Goal: Task Accomplishment & Management: Use online tool/utility

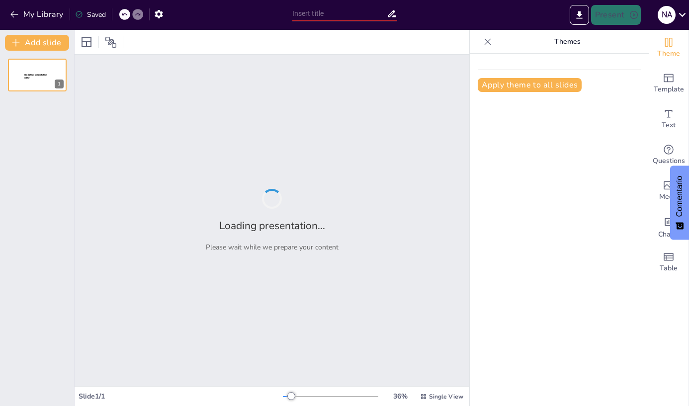
type input "Etiquetado Frontal en Alimentos: Una Estrategia para la Sostenibilidad Económic…"
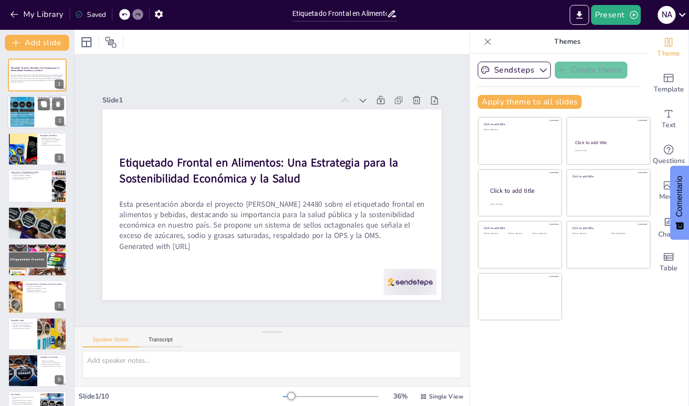
click at [41, 111] on div at bounding box center [37, 112] width 60 height 34
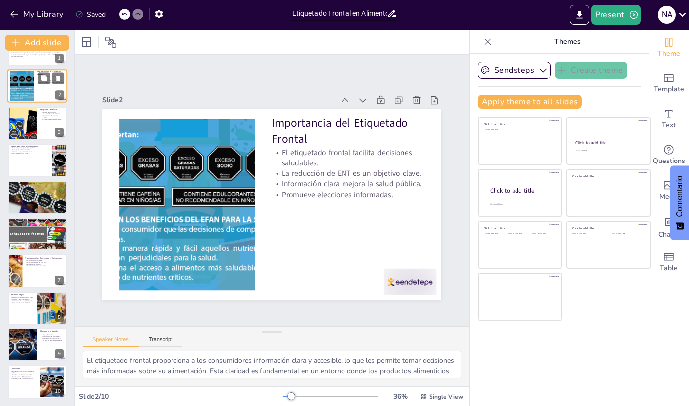
scroll to position [26, 0]
click at [22, 190] on p "Sostenibilidad del sistema de salud." at bounding box center [37, 190] width 54 height 2
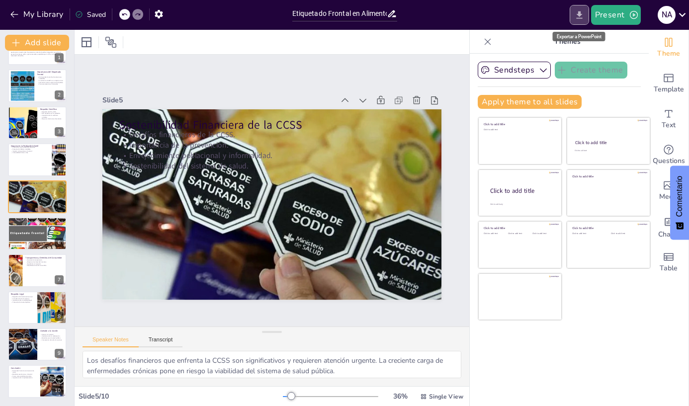
click at [580, 16] on icon "Export to PowerPoint" at bounding box center [579, 14] width 6 height 7
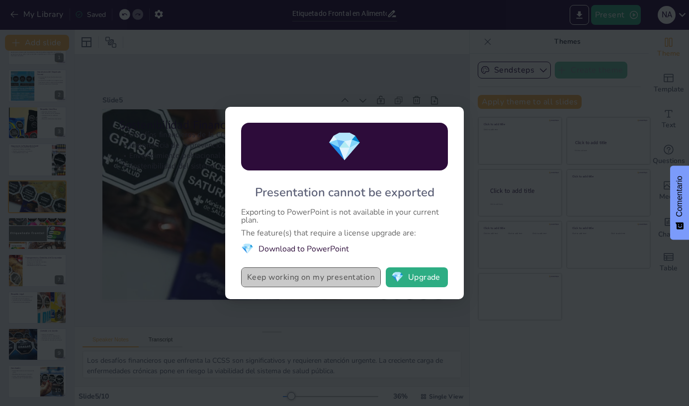
click at [362, 281] on button "Keep working on my presentation" at bounding box center [311, 278] width 140 height 20
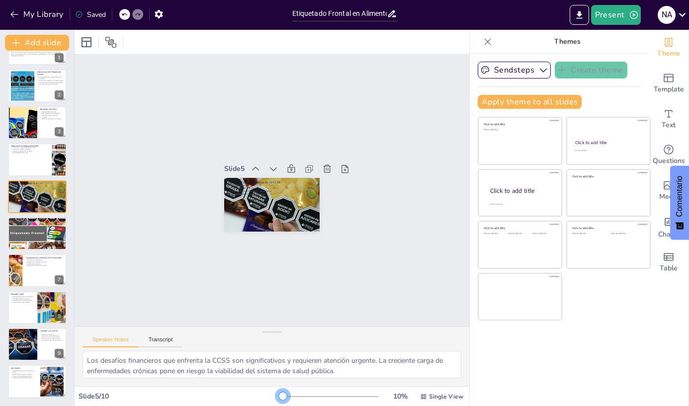
drag, startPoint x: 290, startPoint y: 397, endPoint x: 240, endPoint y: 400, distance: 50.8
click at [240, 400] on div "Slide 5 / 10 10 % Single View" at bounding box center [272, 397] width 395 height 16
click at [33, 223] on p "Fomento de la innovación." at bounding box center [37, 223] width 54 height 2
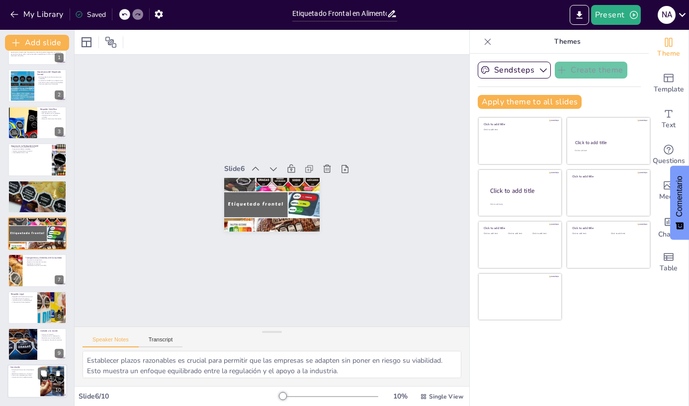
click at [34, 375] on p "Futuro más saludable para todos." at bounding box center [23, 376] width 27 height 2
type textarea "El etiquetado frontal es una herramienta clave en la promoción de la salud públ…"
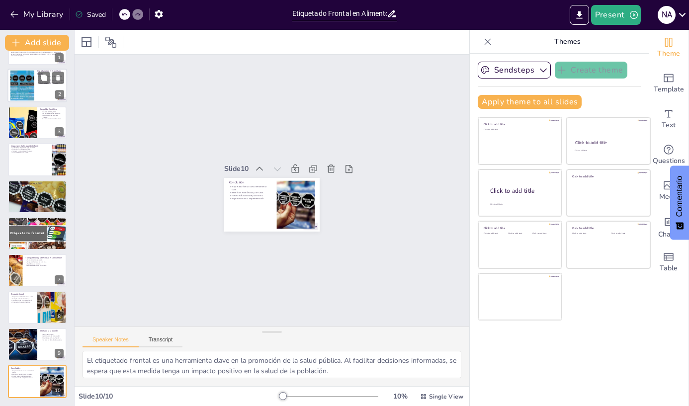
scroll to position [0, 0]
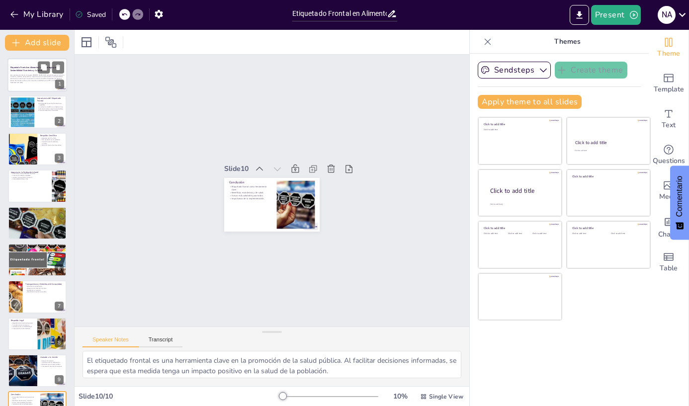
click at [19, 68] on strong "Etiquetado Frontal en Alimentos: Una Estrategia para la Sostenibilidad Económic…" at bounding box center [34, 69] width 49 height 5
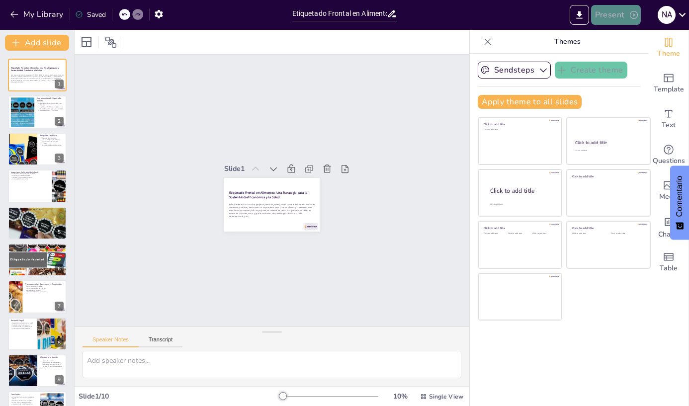
click at [613, 14] on button "Present" at bounding box center [616, 15] width 50 height 20
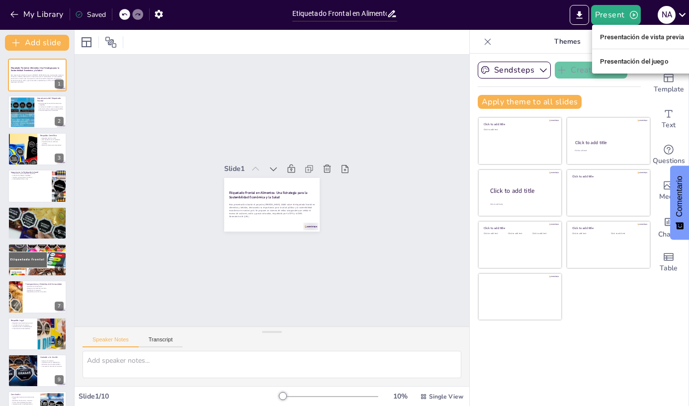
click at [617, 36] on font "Presentación de vista previa" at bounding box center [642, 36] width 85 height 7
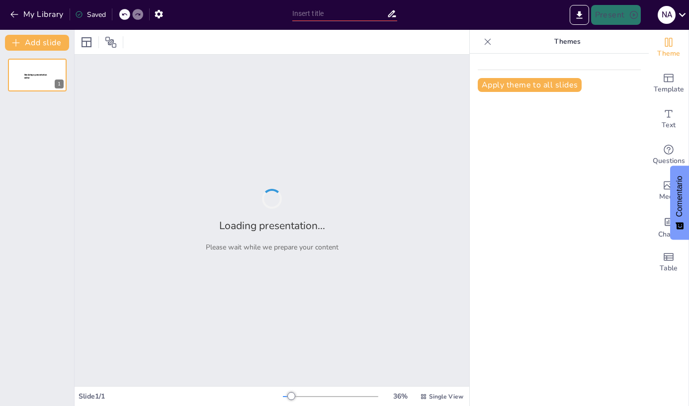
type input "Etiquetado Frontal en Alimentos: Una Estrategia para la Sostenibilidad Económic…"
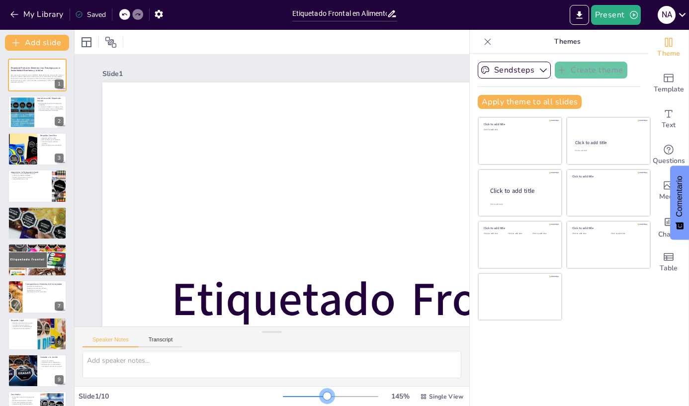
click at [328, 396] on div at bounding box center [330, 397] width 95 height 8
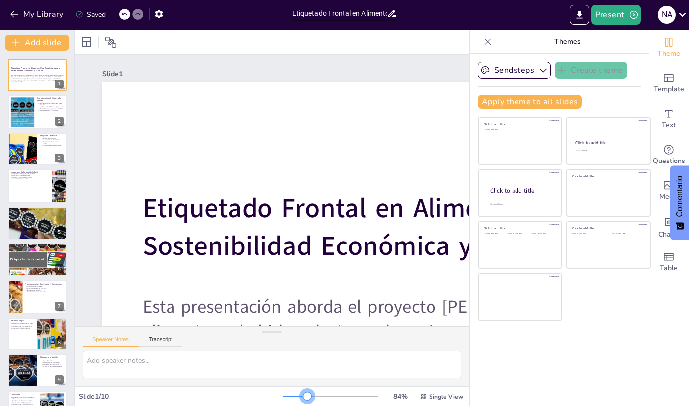
click at [307, 396] on div at bounding box center [295, 396] width 24 height 1
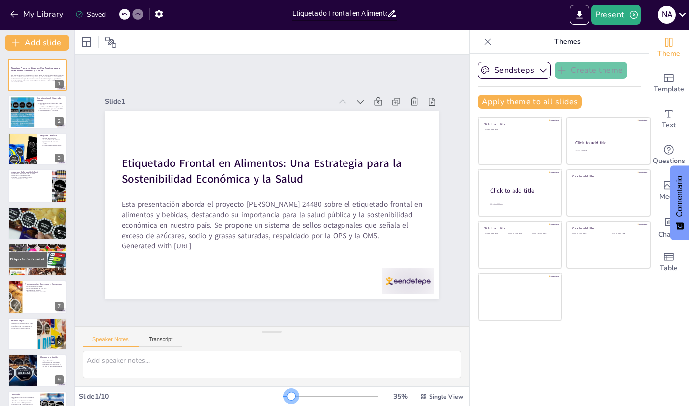
click at [291, 396] on div at bounding box center [287, 396] width 8 height 1
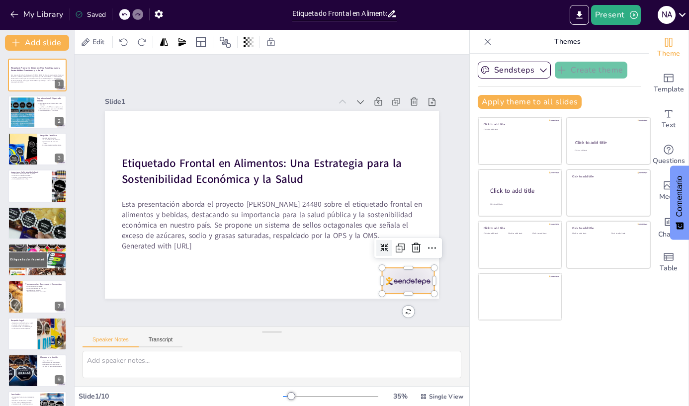
click at [138, 224] on div at bounding box center [109, 198] width 58 height 52
click at [124, 189] on icon at bounding box center [116, 181] width 15 height 15
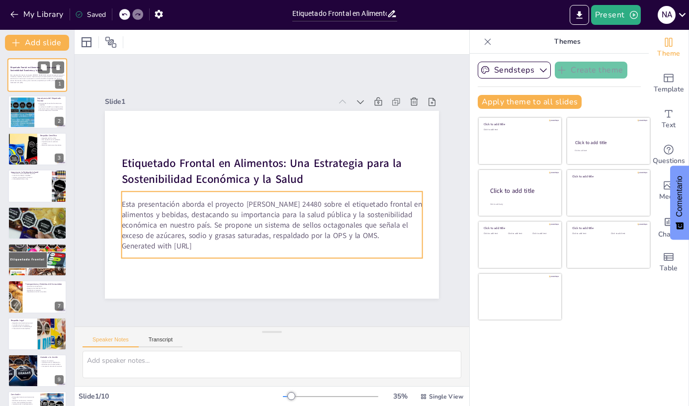
click at [35, 58] on div "Etiquetado Frontal en Alimentos: Una Estrategia para la Sostenibilidad Económic…" at bounding box center [37, 58] width 60 height 0
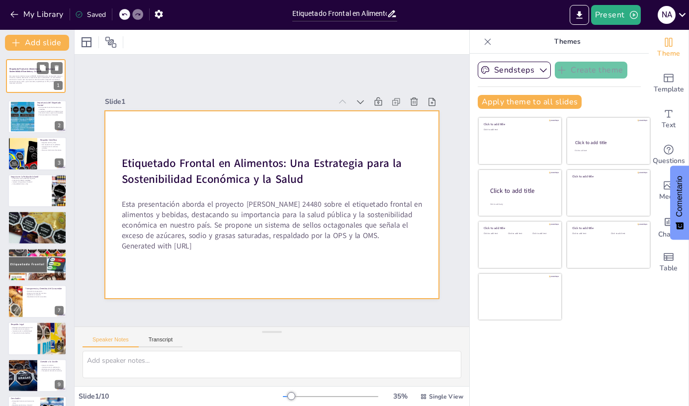
drag, startPoint x: 35, startPoint y: 85, endPoint x: 33, endPoint y: 90, distance: 5.2
click at [33, 60] on div "Etiquetado Frontal en Alimentos: Una Estrategia para la Sostenibilidad Económic…" at bounding box center [35, 60] width 59 height 0
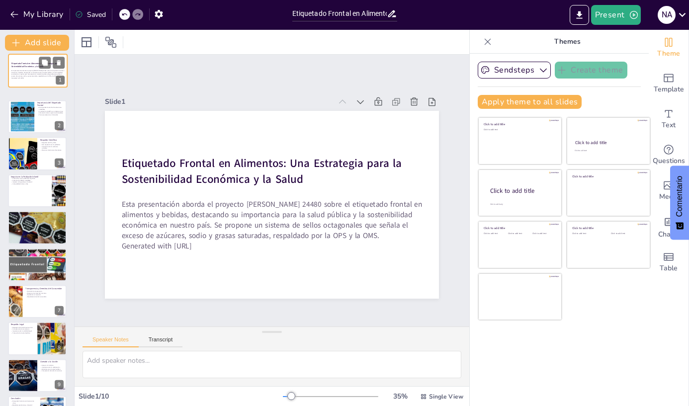
click at [33, 90] on div "Etiquetado Frontal en Alimentos: Una Estrategia para la Sostenibilidad Económic…" at bounding box center [37, 242] width 74 height 367
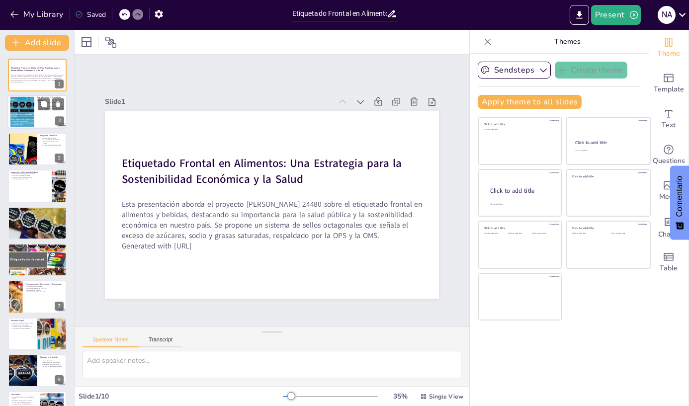
click at [34, 115] on div at bounding box center [37, 112] width 60 height 34
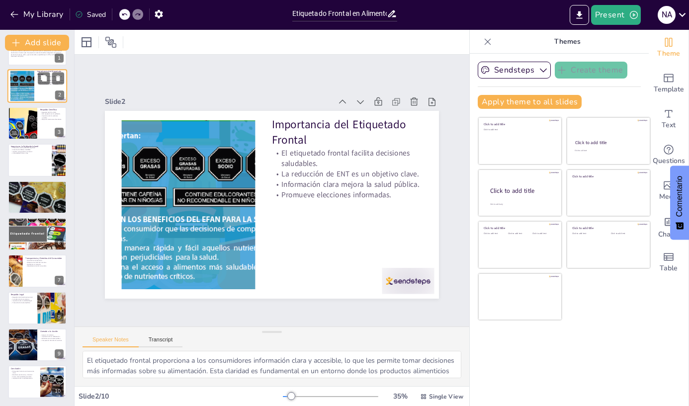
scroll to position [26, 0]
click at [34, 115] on div at bounding box center [23, 122] width 66 height 33
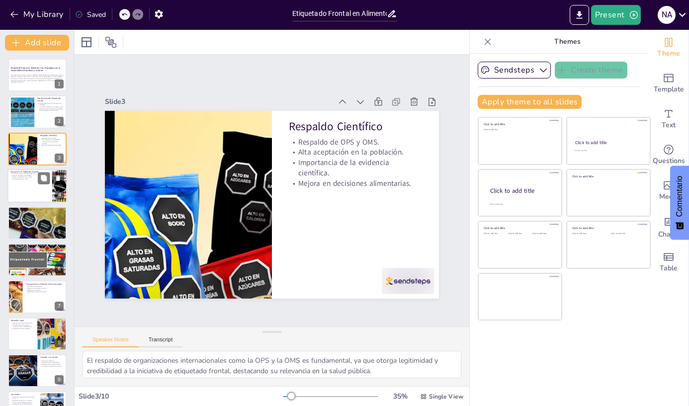
click at [26, 191] on div at bounding box center [37, 186] width 60 height 34
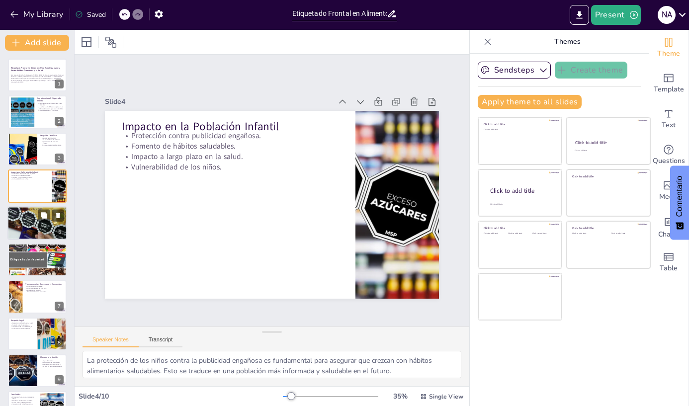
click at [36, 224] on div at bounding box center [37, 223] width 60 height 40
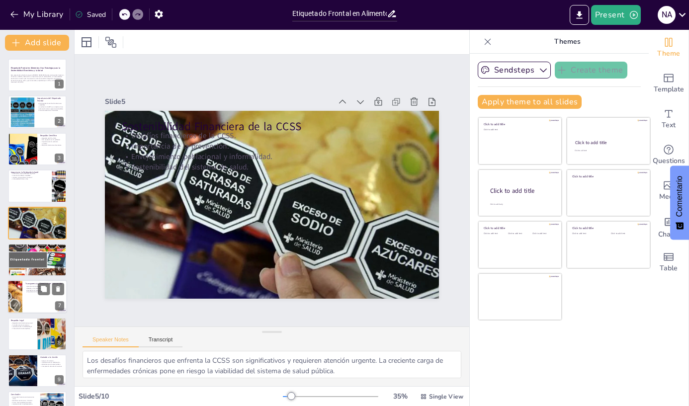
click at [26, 297] on div at bounding box center [37, 298] width 60 height 34
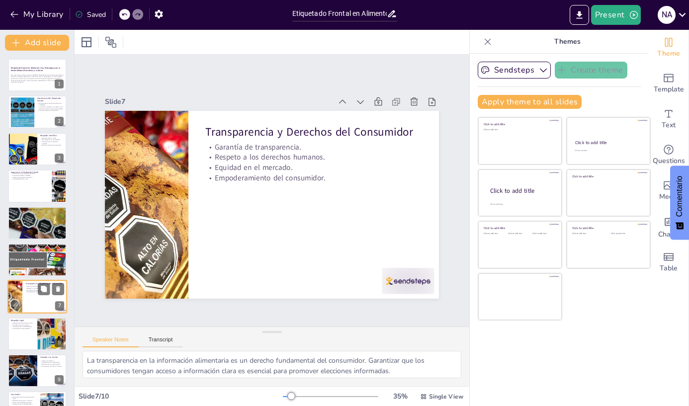
scroll to position [26, 0]
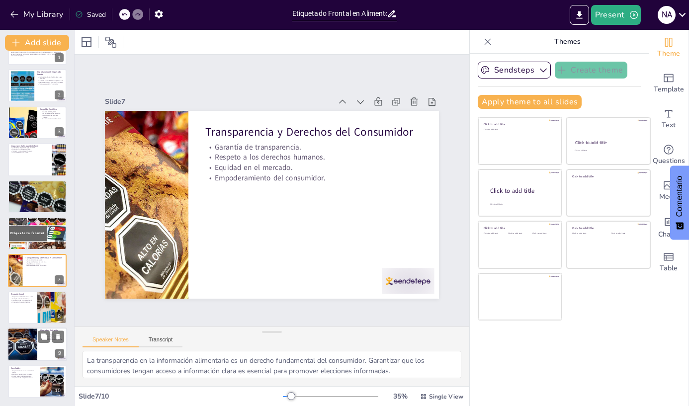
click at [34, 343] on div at bounding box center [22, 345] width 51 height 34
type textarea "El apoyo a la iniciativa es crucial para su éxito. Todos los sectores de la soc…"
